Goal: Information Seeking & Learning: Learn about a topic

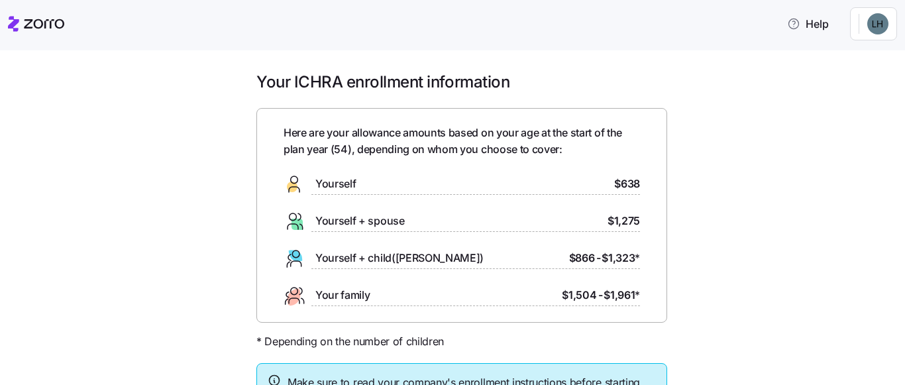
click at [653, 152] on div "Here are your allowance amounts based on your age at the start of the plan year…" at bounding box center [461, 215] width 411 height 215
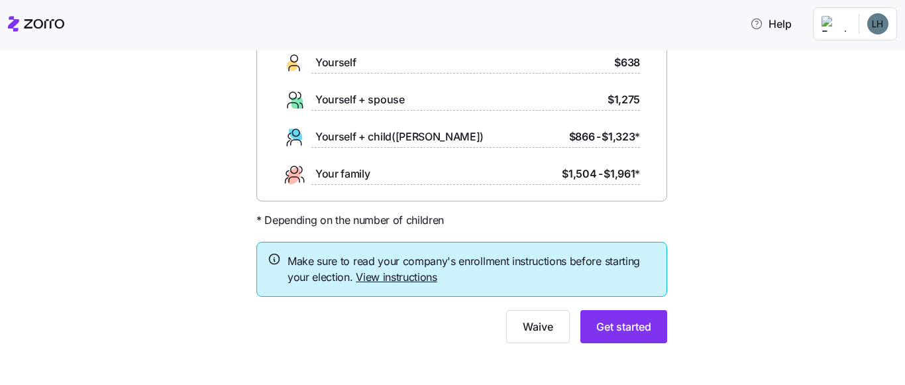
scroll to position [127, 0]
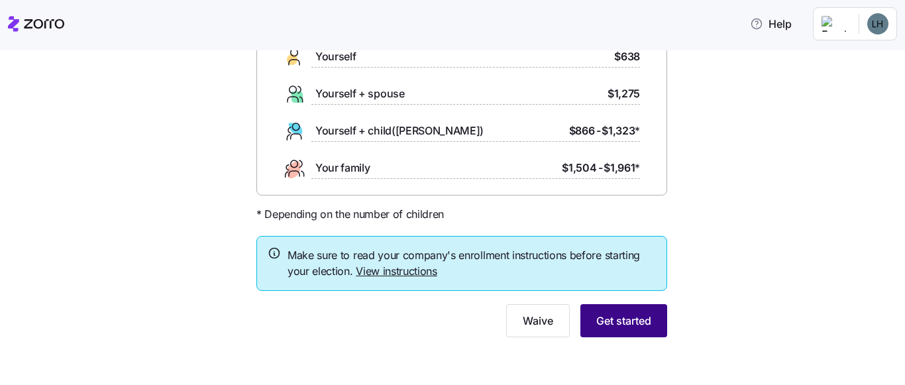
click at [622, 320] on span "Get started" at bounding box center [623, 321] width 55 height 16
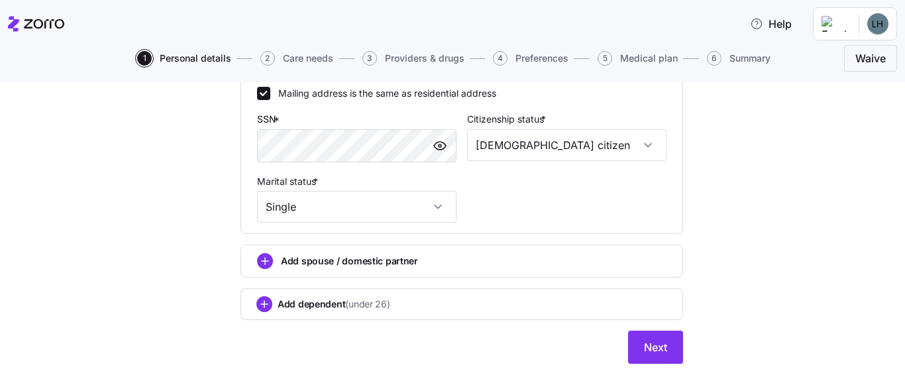
scroll to position [531, 0]
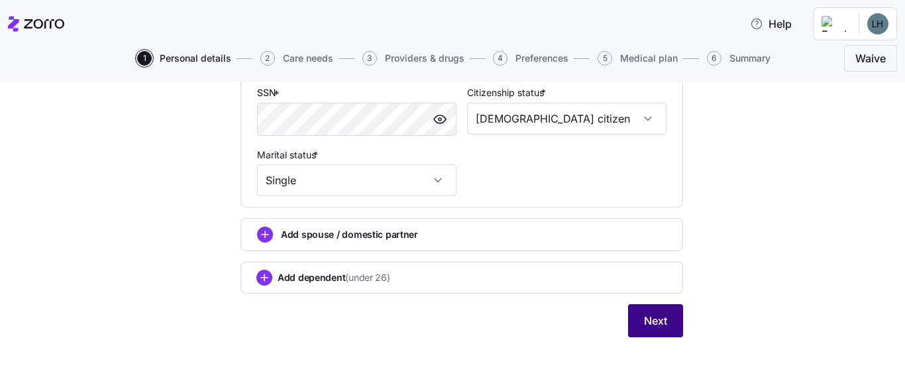
click at [649, 325] on span "Next" at bounding box center [655, 321] width 23 height 16
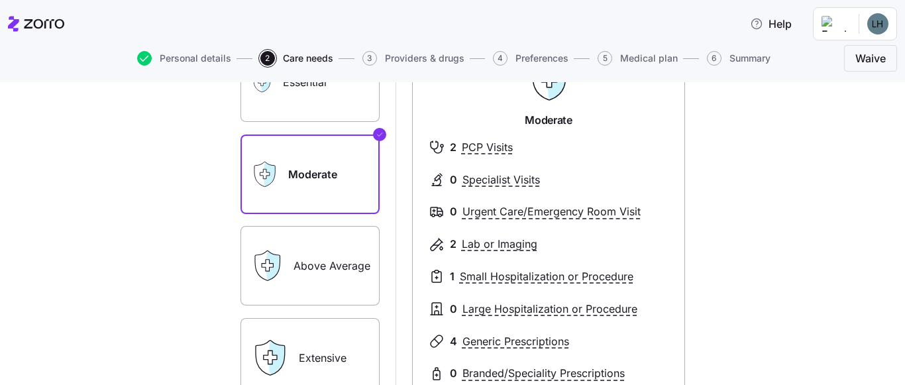
scroll to position [66, 0]
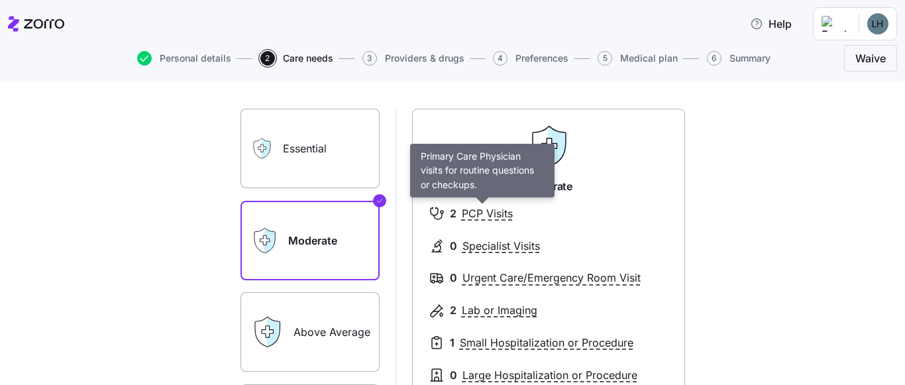
click at [463, 217] on span "PCP Visits" at bounding box center [487, 213] width 51 height 17
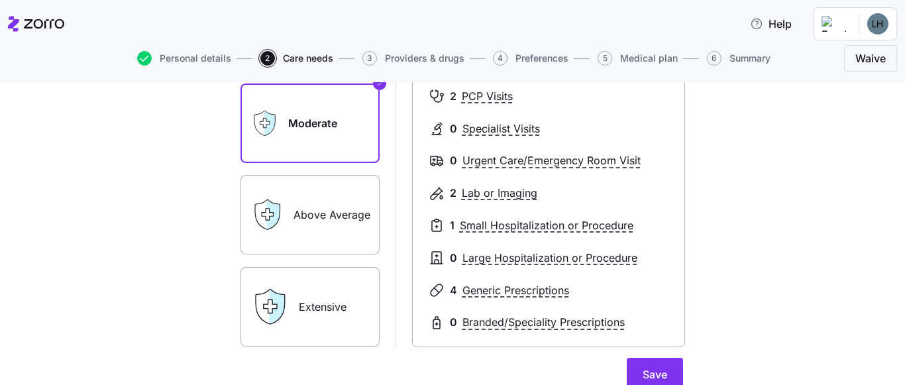
scroll to position [199, 0]
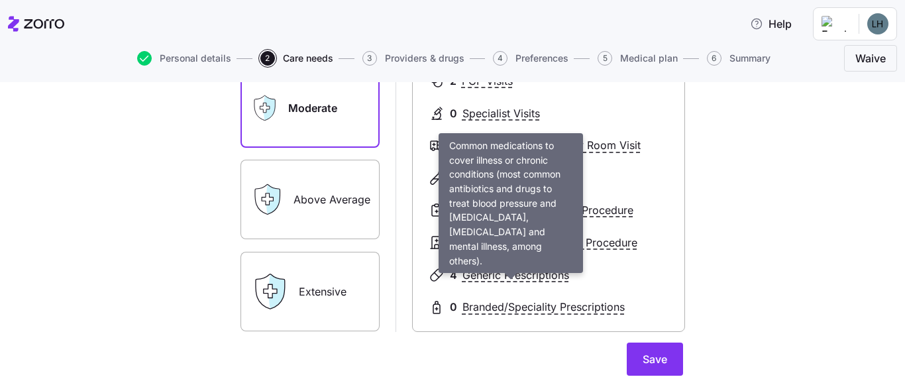
click at [483, 278] on span "Generic Prescriptions" at bounding box center [516, 275] width 107 height 17
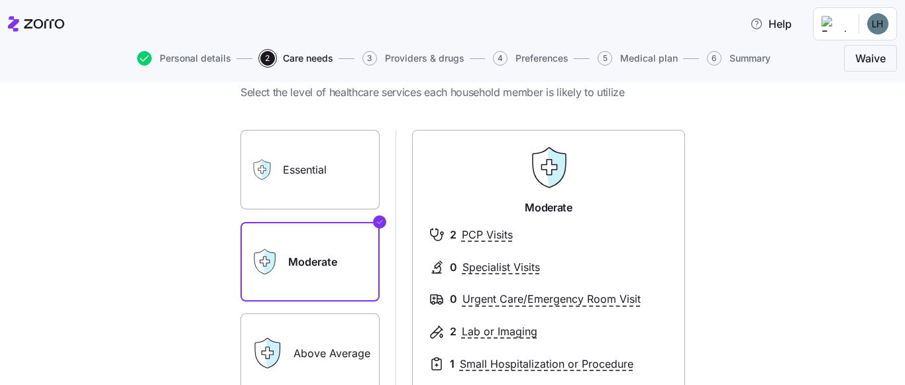
scroll to position [66, 0]
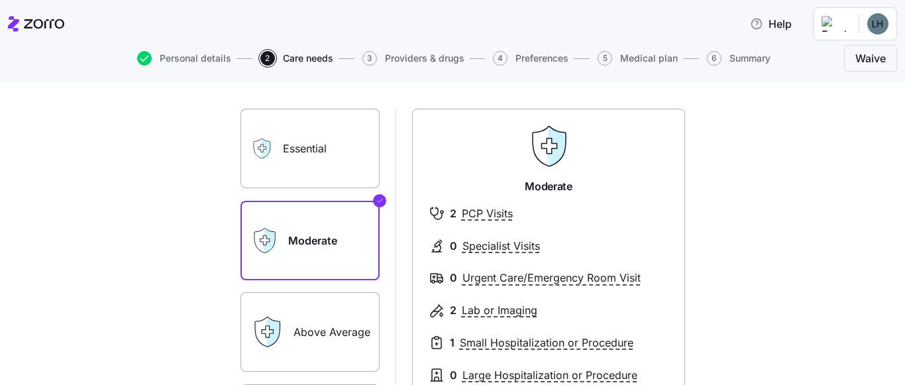
click at [338, 331] on label "Above Average" at bounding box center [310, 332] width 139 height 80
click at [0, 0] on input "Above Average" at bounding box center [0, 0] width 0 height 0
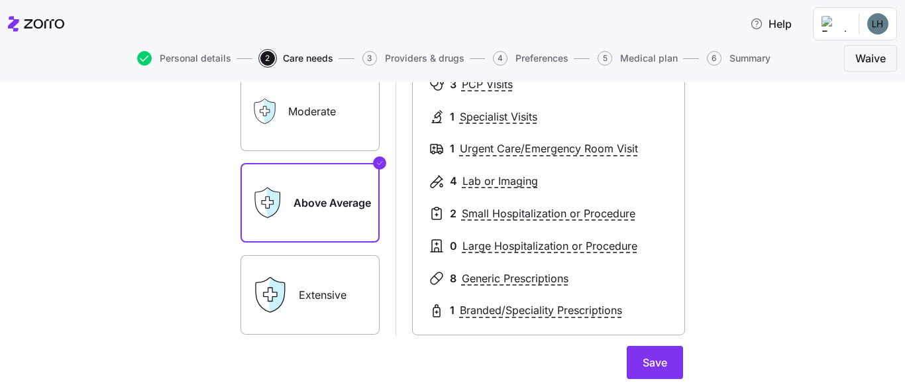
scroll to position [199, 0]
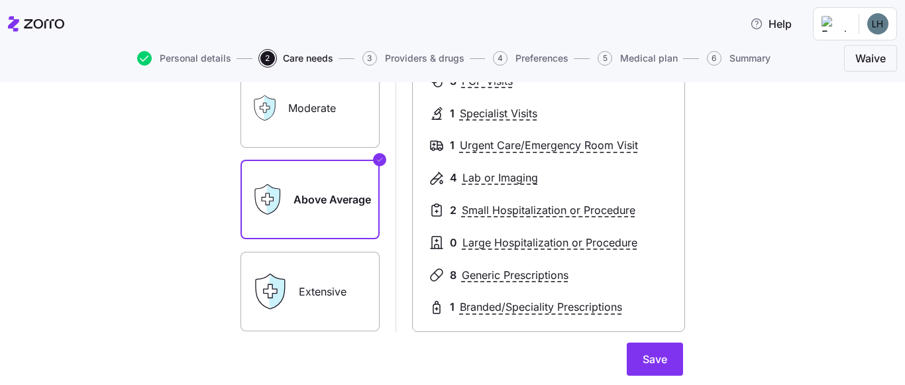
click at [317, 125] on label "Moderate" at bounding box center [310, 108] width 139 height 80
click at [0, 0] on input "Moderate" at bounding box center [0, 0] width 0 height 0
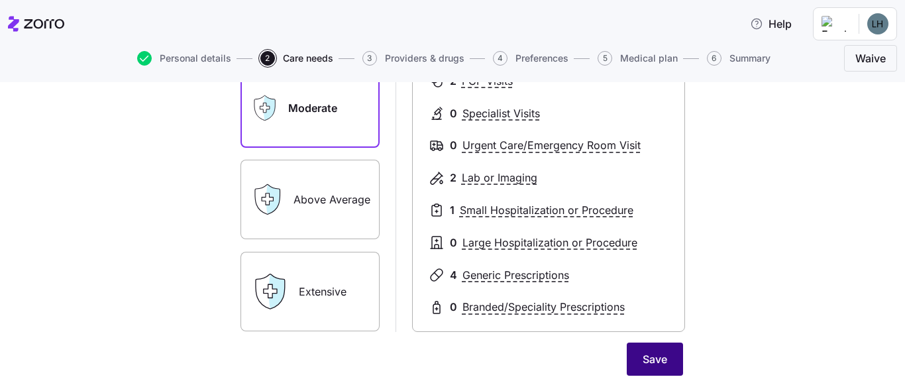
click at [651, 353] on span "Save" at bounding box center [655, 359] width 25 height 16
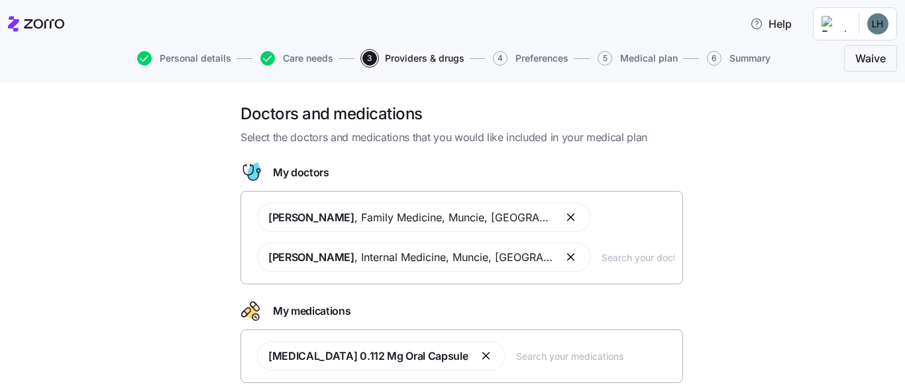
scroll to position [66, 0]
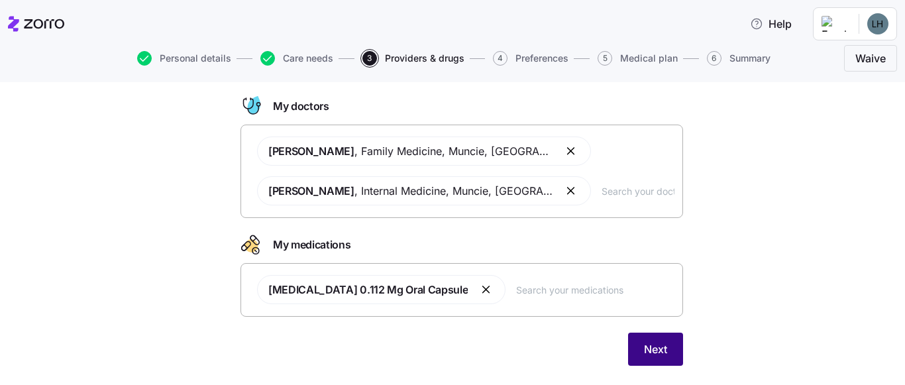
click at [653, 344] on span "Next" at bounding box center [655, 349] width 23 height 16
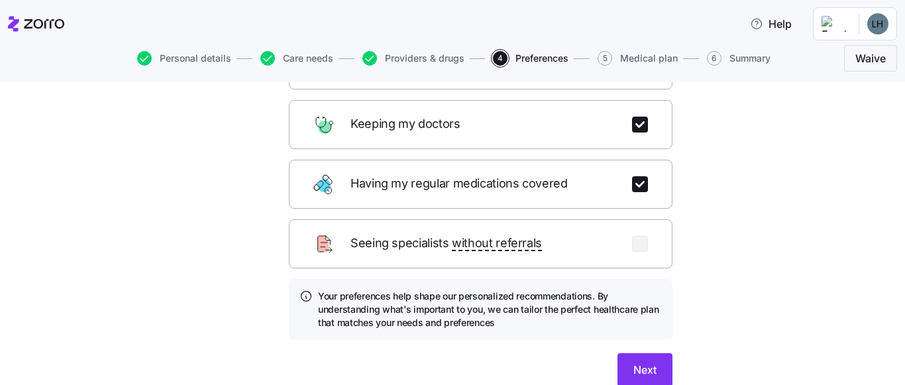
scroll to position [199, 0]
click at [649, 361] on span "Next" at bounding box center [644, 369] width 23 height 16
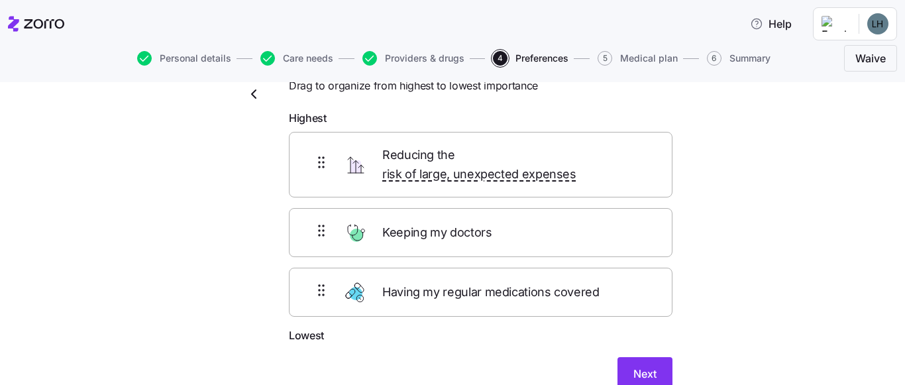
scroll to position [104, 0]
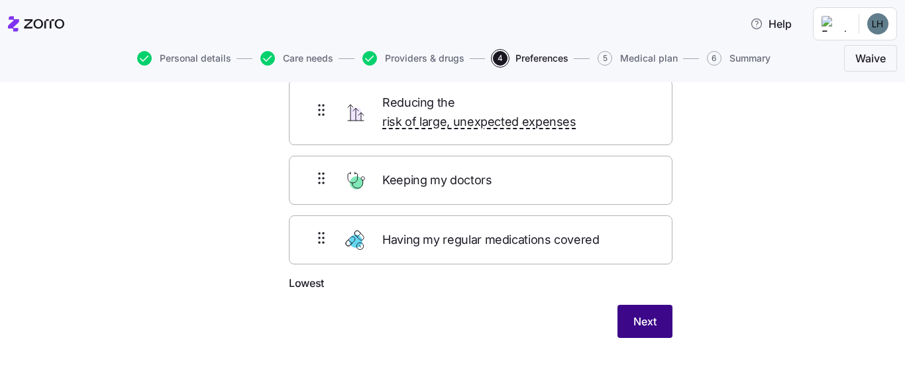
click at [639, 313] on span "Next" at bounding box center [644, 321] width 23 height 16
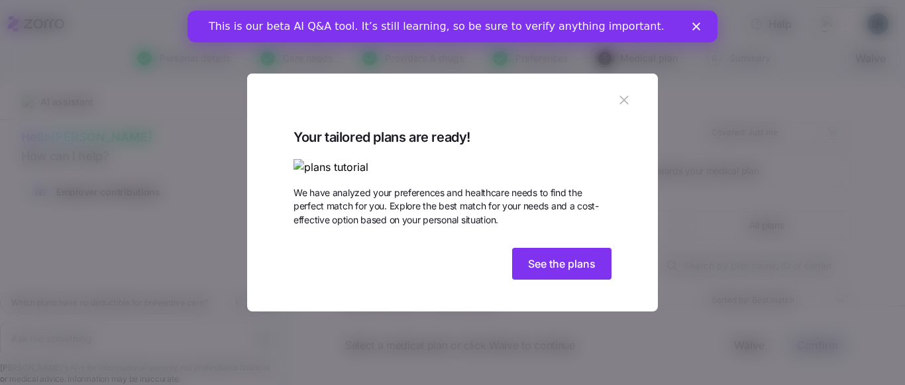
click at [359, 159] on img at bounding box center [453, 167] width 318 height 17
click at [591, 280] on button "See the plans" at bounding box center [561, 264] width 99 height 32
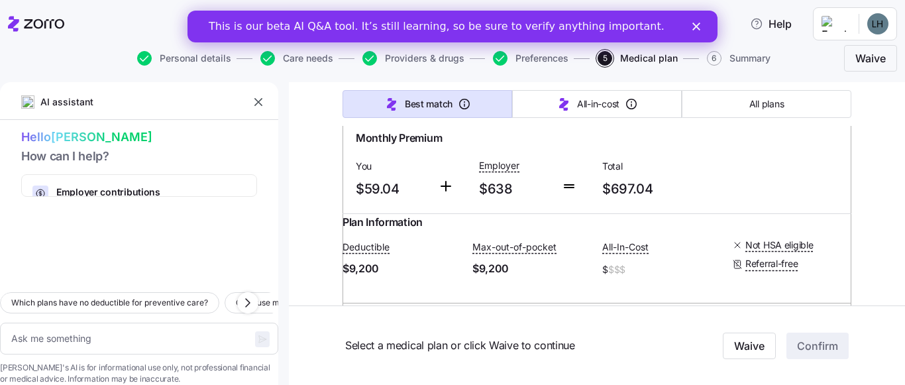
scroll to position [13319, 0]
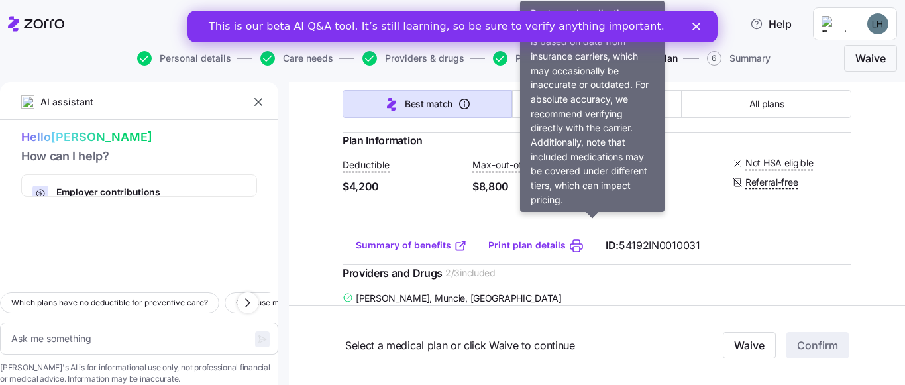
type textarea "x"
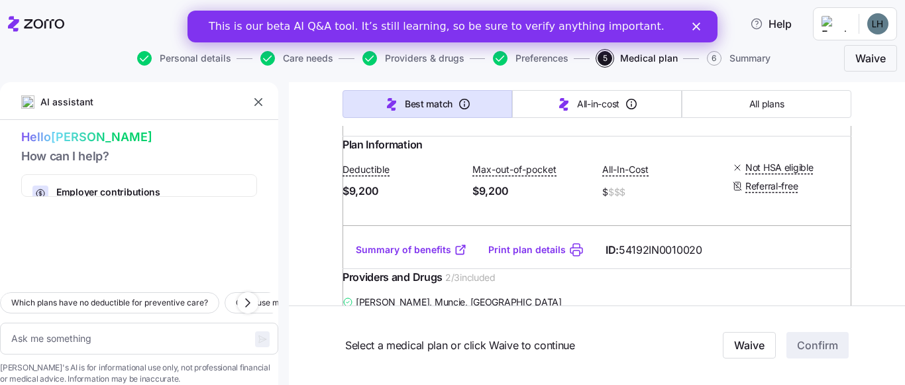
scroll to position [12855, 0]
